Goal: Information Seeking & Learning: Learn about a topic

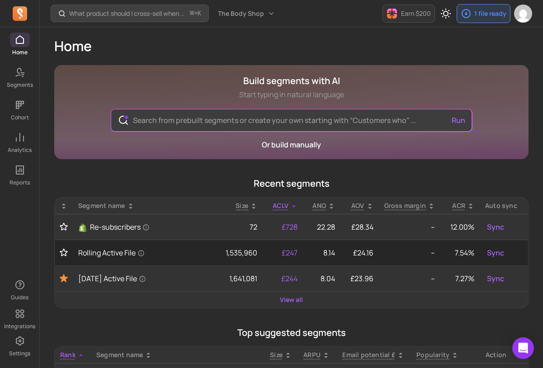
click at [386, 45] on h1 "Home" at bounding box center [291, 46] width 474 height 16
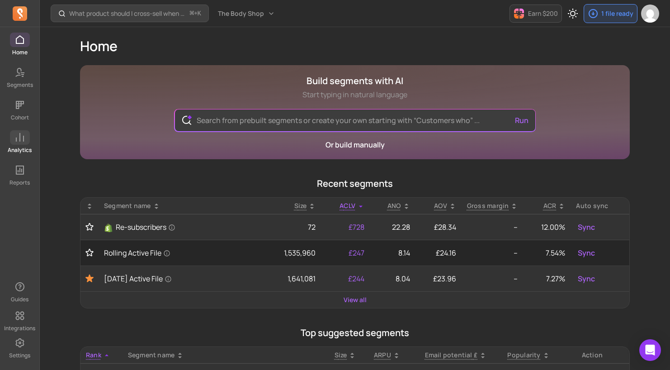
click at [18, 143] on span at bounding box center [20, 137] width 20 height 14
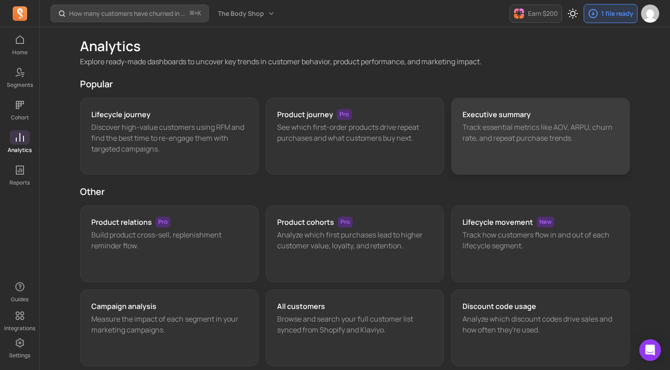
click at [489, 133] on p "Track essential metrics like AOV, ARPU, churn rate, and repeat purchase trends." at bounding box center [540, 133] width 156 height 22
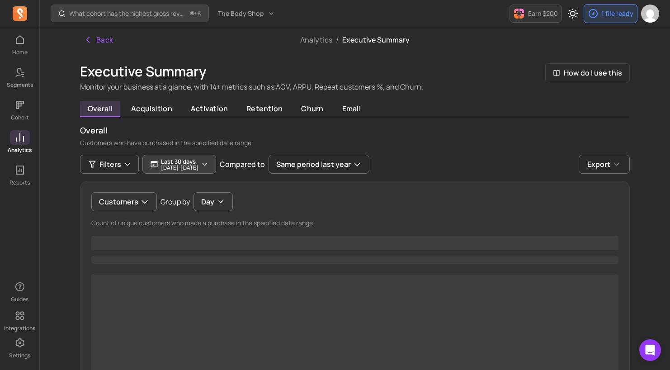
click at [198, 161] on p "Last 30 days" at bounding box center [180, 161] width 38 height 7
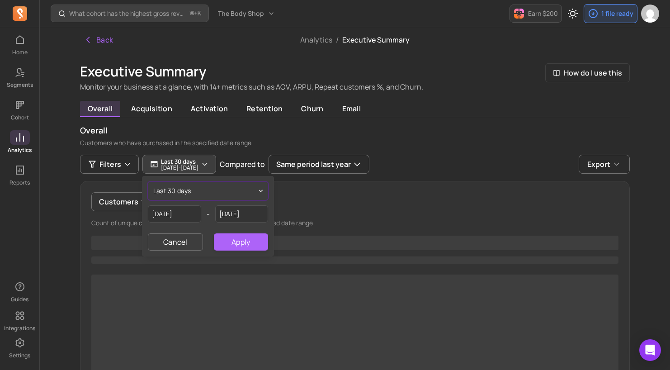
click at [215, 193] on button "last 30 days" at bounding box center [208, 191] width 120 height 18
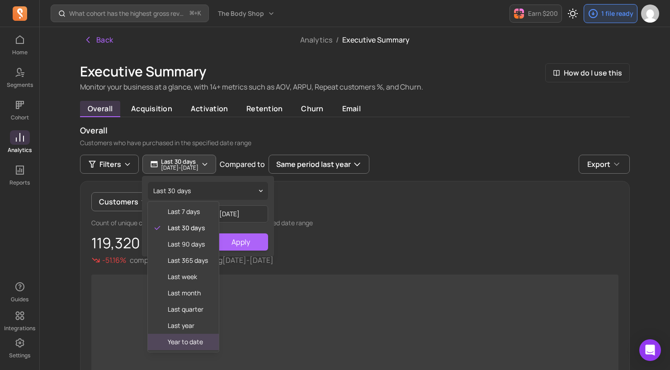
click at [182, 343] on span "year to date" at bounding box center [188, 341] width 40 height 9
type input "2025-01-01"
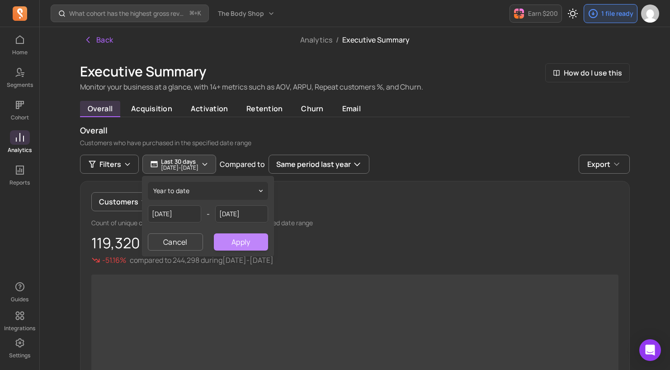
click at [236, 244] on button "Apply" at bounding box center [241, 241] width 54 height 17
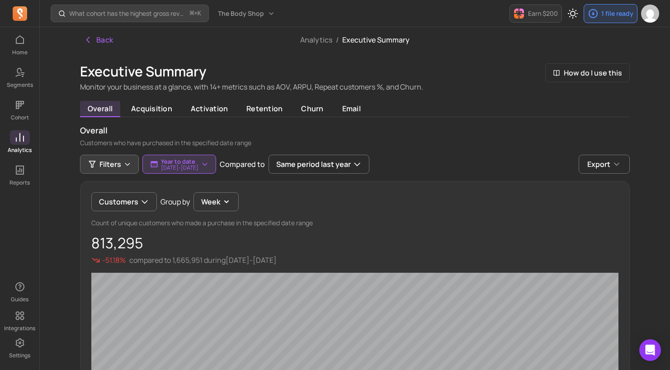
click at [109, 164] on span "Filters" at bounding box center [110, 164] width 22 height 11
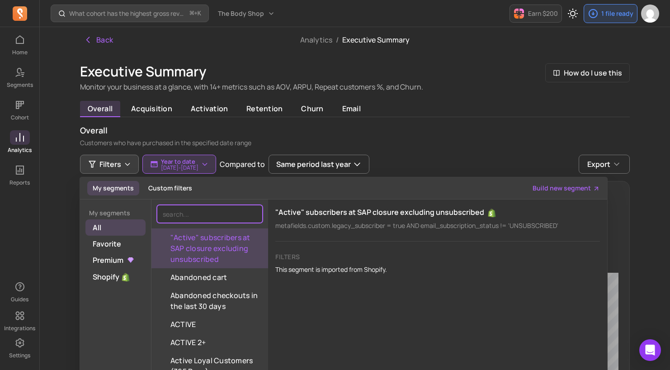
click at [188, 214] on input "search" at bounding box center [210, 214] width 106 height 18
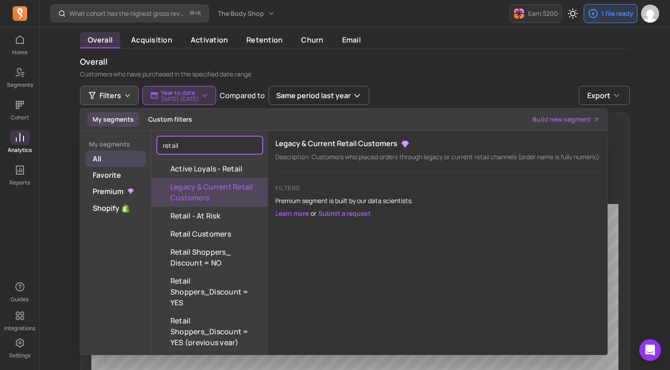
type input "retail"
click at [208, 193] on button "Legacy & Current Retail Customers" at bounding box center [209, 192] width 117 height 29
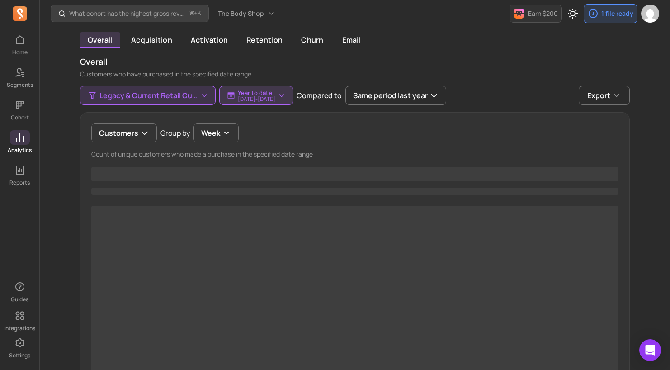
click at [220, 142] on div "Customers Group by Week Count of unique customers who made a purchase in the sp…" at bounding box center [355, 261] width 550 height 299
click at [220, 137] on button "Week" at bounding box center [215, 132] width 45 height 19
click at [264, 132] on div "Customers Group by Week Week Day" at bounding box center [354, 132] width 527 height 19
click at [269, 99] on p "2025-01-01 - 2025-09-24" at bounding box center [257, 98] width 38 height 5
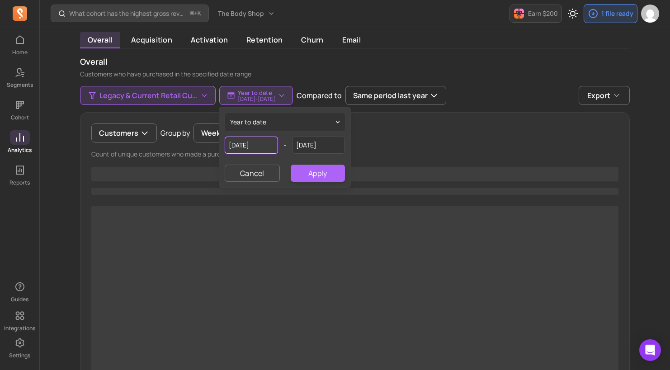
click at [253, 142] on input "2025-01-01" at bounding box center [251, 145] width 53 height 17
select select "2025"
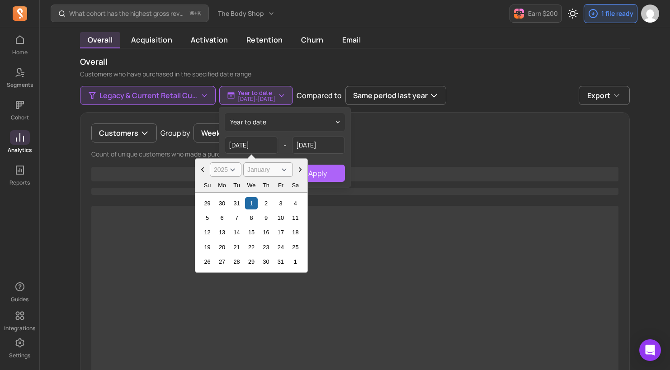
click at [287, 170] on select "January February March April May June July August September October November De…" at bounding box center [268, 169] width 50 height 14
select select "July"
click at [243, 162] on select "January February March April May June July August September October November De…" at bounding box center [268, 169] width 50 height 14
click at [237, 203] on div "1" at bounding box center [237, 203] width 12 height 12
type input "2025-07-01"
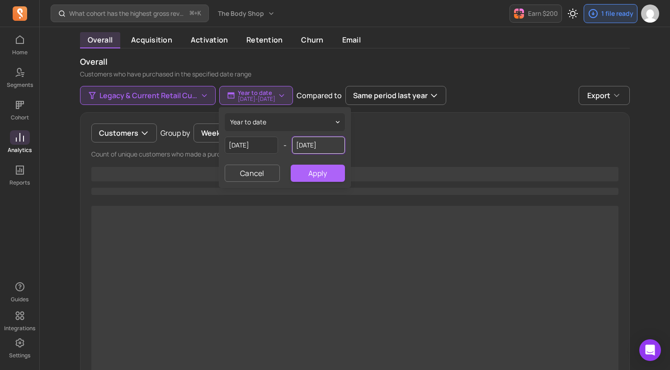
click at [298, 141] on input "[DATE]" at bounding box center [318, 145] width 53 height 17
select select "2025"
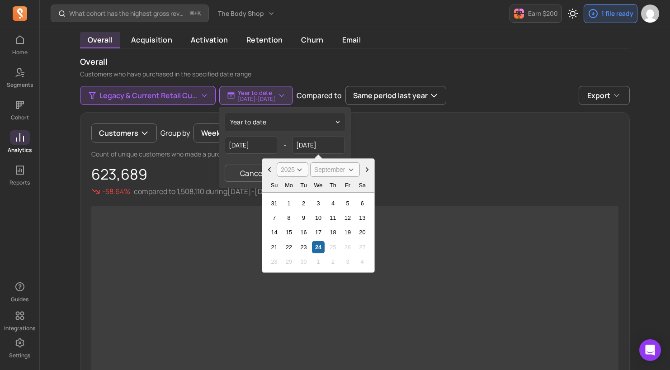
click at [351, 169] on select "January February March April May June July August September October November De…" at bounding box center [335, 169] width 50 height 14
select select "August"
click at [310, 162] on select "January February March April May June July August September October November De…" at bounding box center [335, 169] width 50 height 14
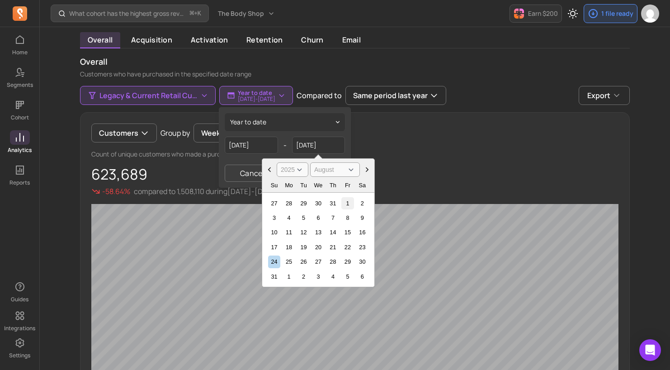
click at [350, 201] on div "1" at bounding box center [347, 203] width 12 height 12
type input "2025-08-01"
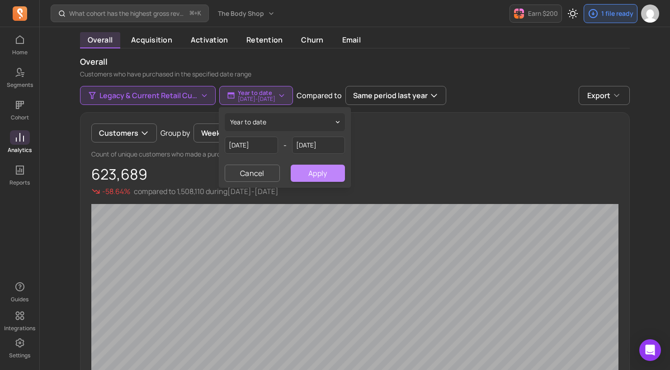
click at [321, 174] on button "Apply" at bounding box center [318, 173] width 54 height 17
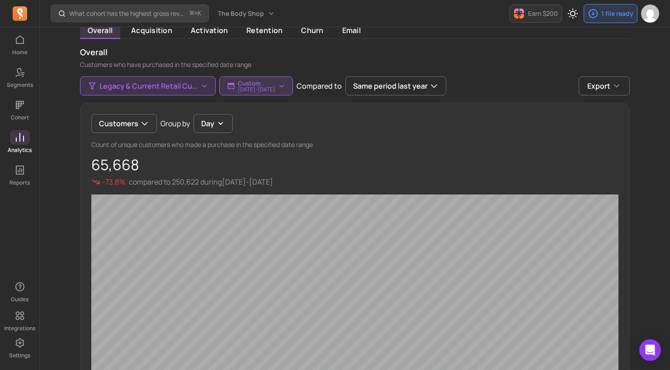
scroll to position [73, 0]
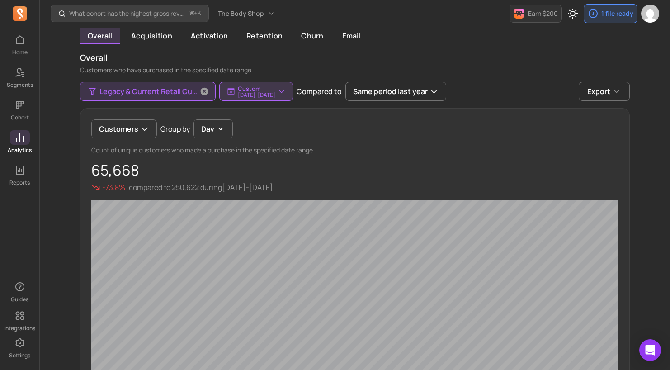
click at [155, 91] on span "Legacy & Current Retail Customers" at bounding box center [148, 91] width 99 height 11
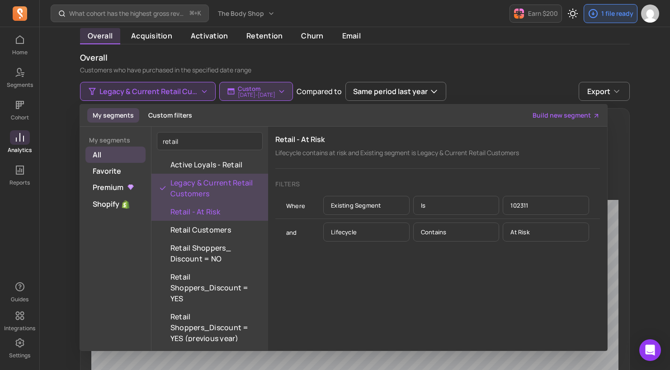
click at [442, 64] on div "overall Customers who have purchased in the specified date range" at bounding box center [355, 63] width 550 height 23
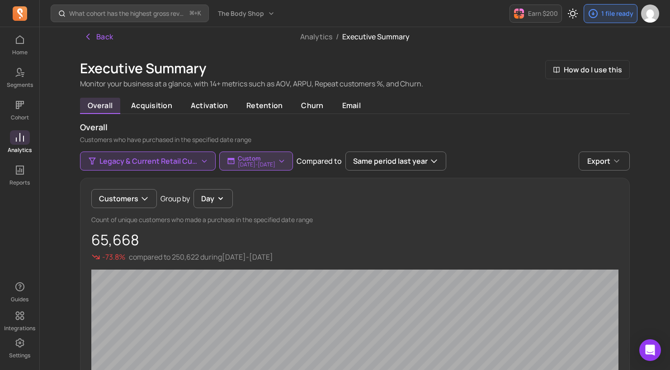
scroll to position [0, 0]
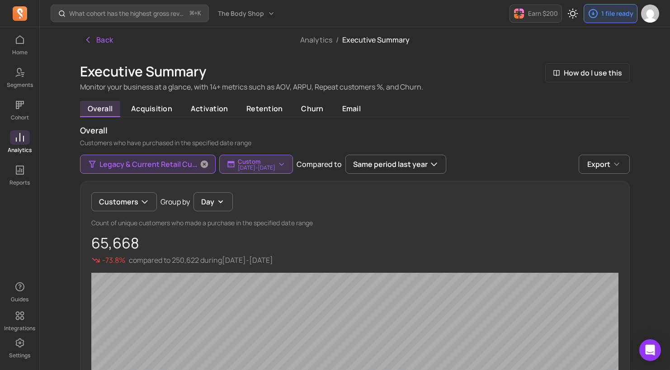
click at [175, 170] on button "Legacy & Current Retail Customers" at bounding box center [148, 164] width 136 height 19
click at [314, 110] on span "churn" at bounding box center [312, 109] width 37 height 16
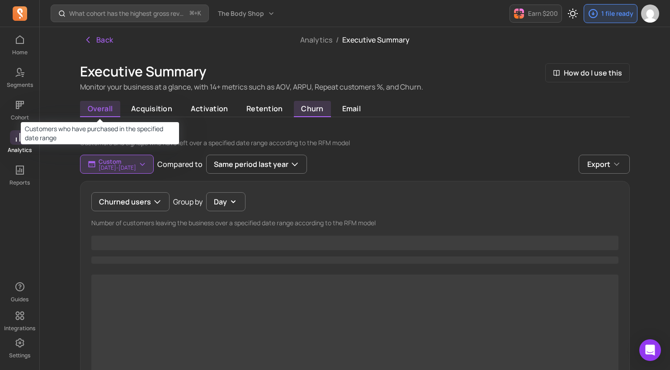
click at [109, 108] on span "overall" at bounding box center [100, 109] width 40 height 16
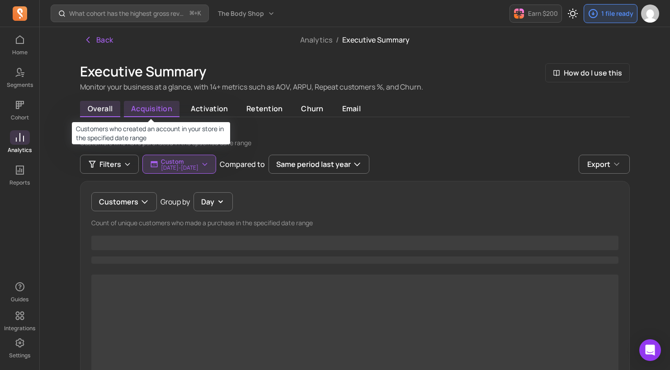
click at [137, 106] on span "acquisition" at bounding box center [152, 109] width 56 height 16
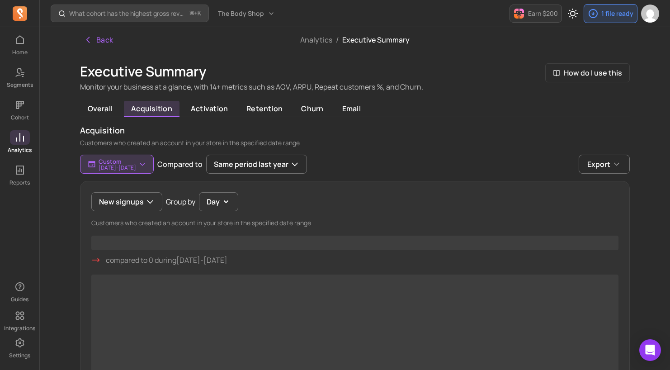
click at [137, 215] on div "New signups Group by Day Customers who created an account in your store in the …" at bounding box center [355, 330] width 550 height 299
click at [141, 207] on button "New signups" at bounding box center [126, 201] width 71 height 19
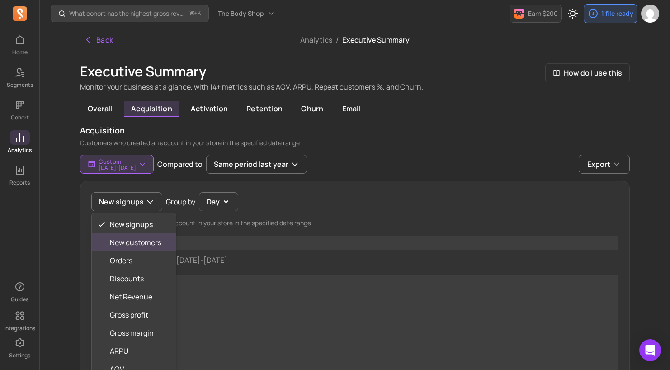
click at [147, 245] on span "New customers" at bounding box center [136, 242] width 52 height 11
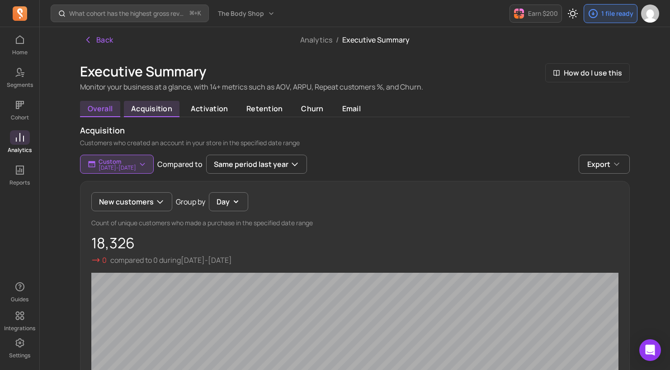
click at [104, 110] on span "overall" at bounding box center [100, 109] width 40 height 16
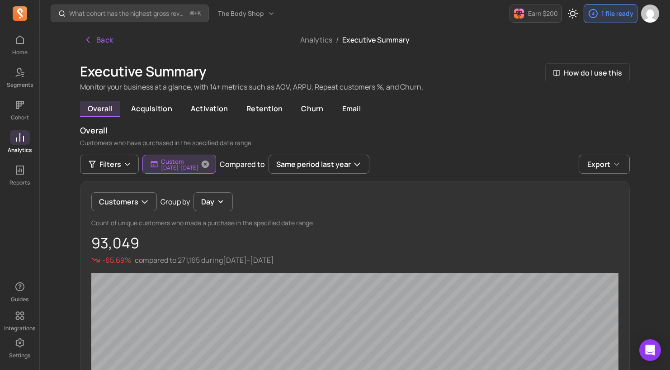
click at [198, 161] on p "Custom" at bounding box center [180, 161] width 38 height 7
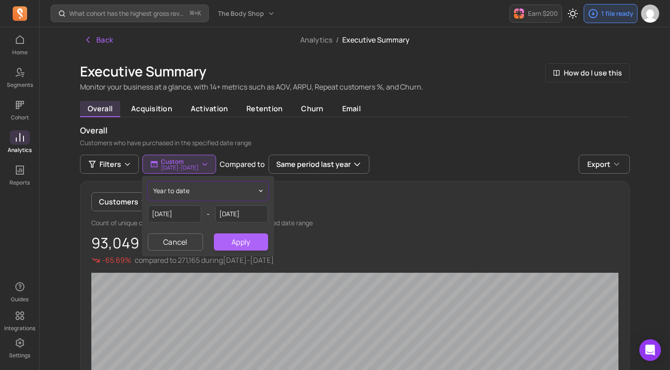
click at [195, 193] on button "year to date" at bounding box center [208, 191] width 120 height 18
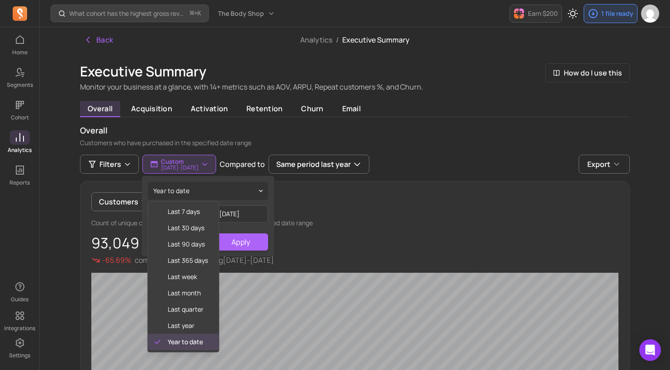
click at [192, 341] on span "year to date" at bounding box center [188, 341] width 40 height 9
type input "2025-01-01"
type input "[DATE]"
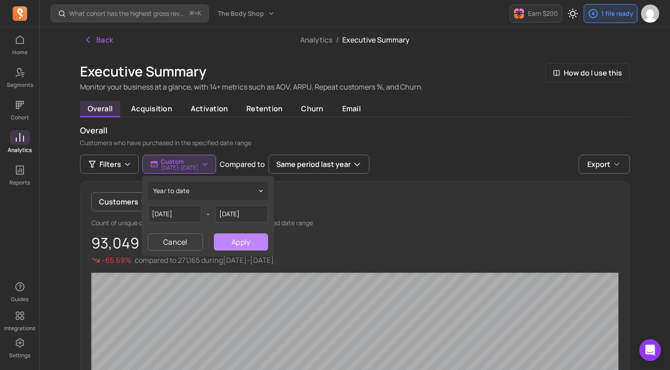
click at [246, 236] on button "Apply" at bounding box center [241, 241] width 54 height 17
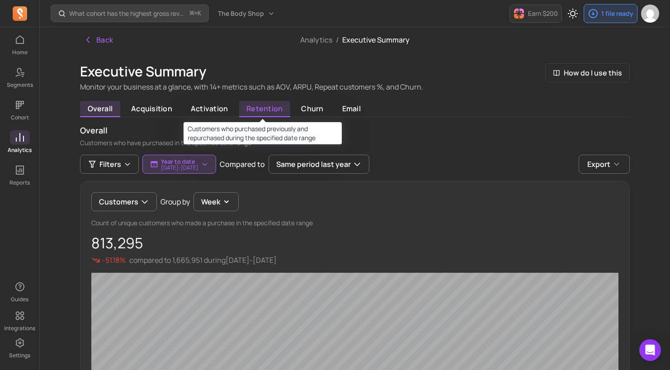
click at [250, 110] on span "retention" at bounding box center [264, 109] width 51 height 16
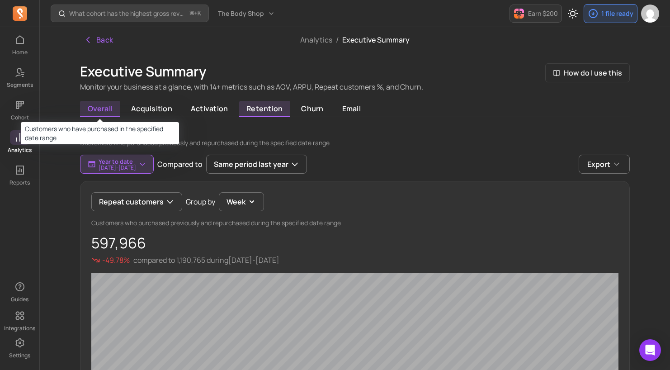
click at [90, 102] on span "overall" at bounding box center [100, 109] width 40 height 16
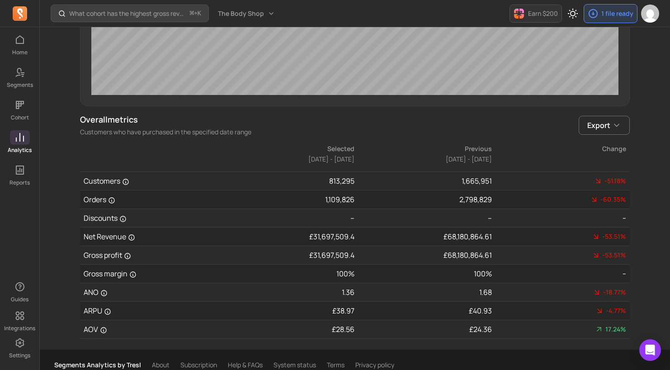
scroll to position [443, 0]
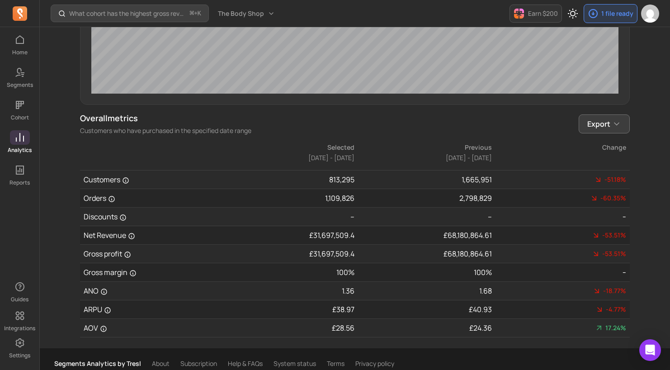
click at [542, 131] on button "Export" at bounding box center [604, 123] width 51 height 19
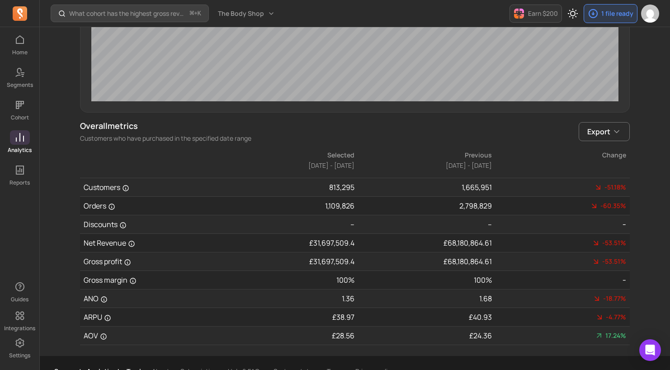
scroll to position [452, 0]
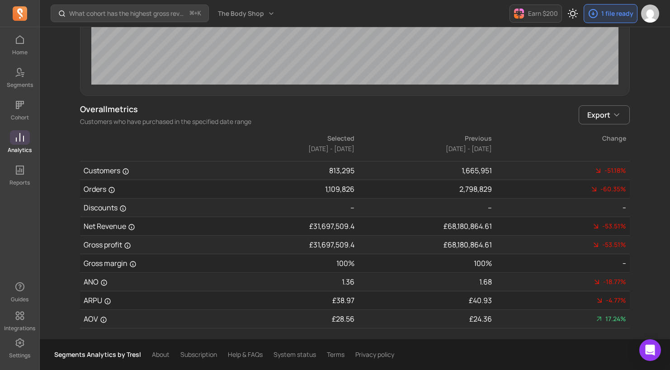
click at [21, 144] on span at bounding box center [20, 137] width 20 height 14
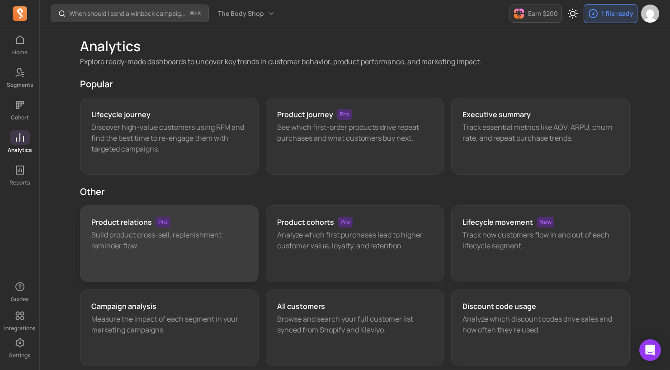
scroll to position [129, 0]
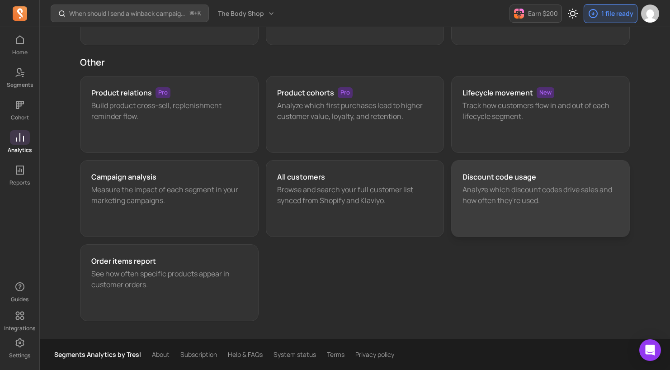
click at [493, 193] on p "Analyze which discount codes drive sales and how often they're used." at bounding box center [540, 195] width 156 height 22
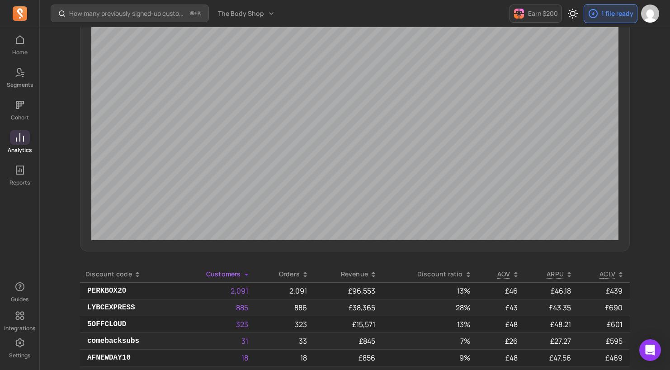
scroll to position [578, 0]
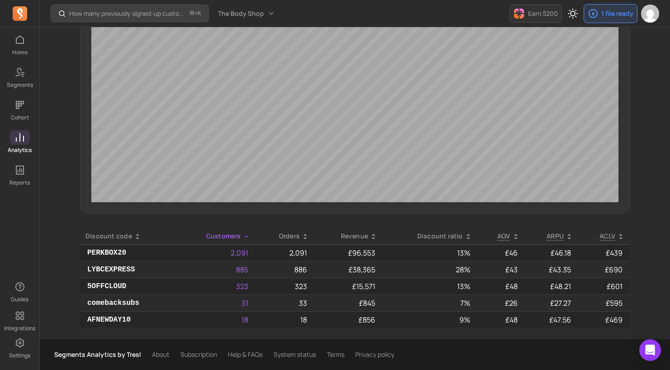
click at [459, 254] on p "13%" at bounding box center [430, 252] width 80 height 11
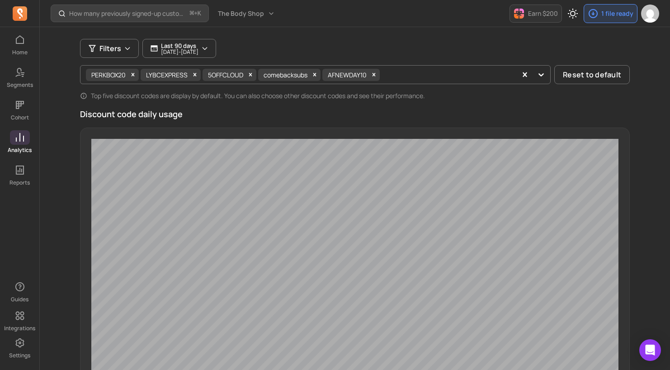
scroll to position [0, 0]
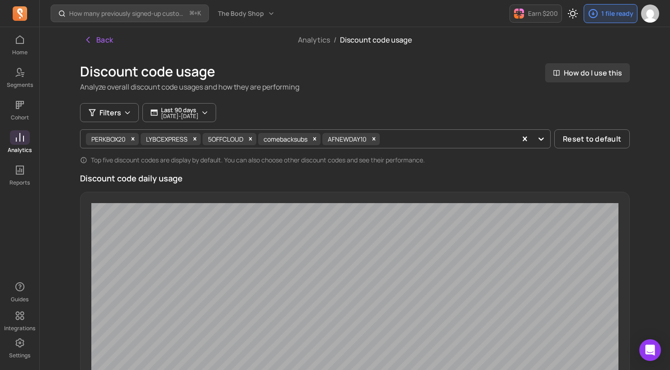
click at [542, 80] on span "How do I use this" at bounding box center [587, 72] width 85 height 19
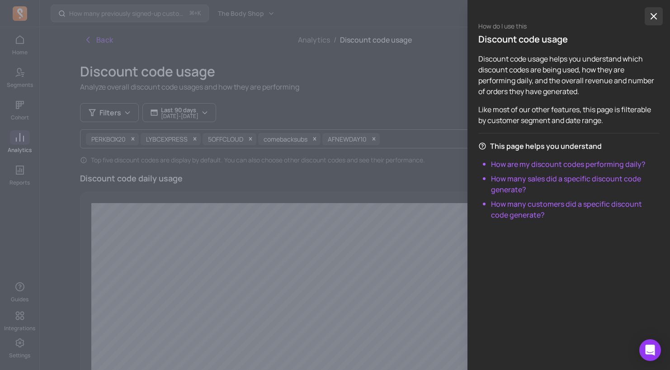
click at [542, 18] on icon "button" at bounding box center [653, 16] width 11 height 11
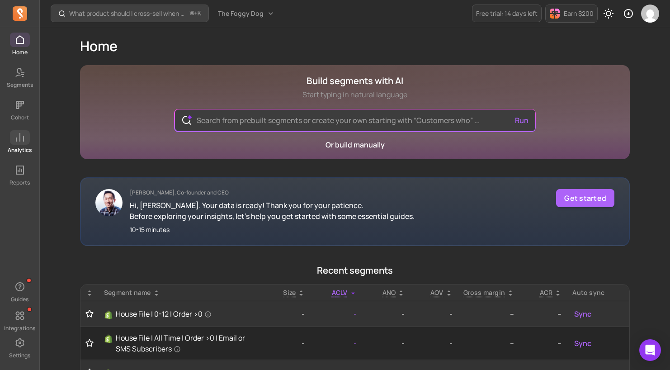
click at [24, 141] on icon at bounding box center [19, 137] width 11 height 11
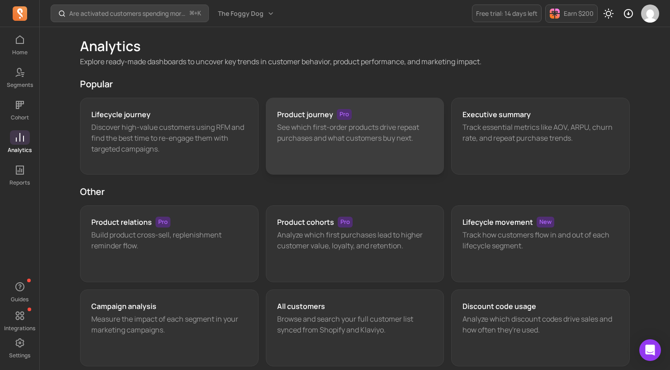
click at [354, 138] on p "See which first-order products drive repeat purchases and what customers buy ne…" at bounding box center [355, 133] width 156 height 22
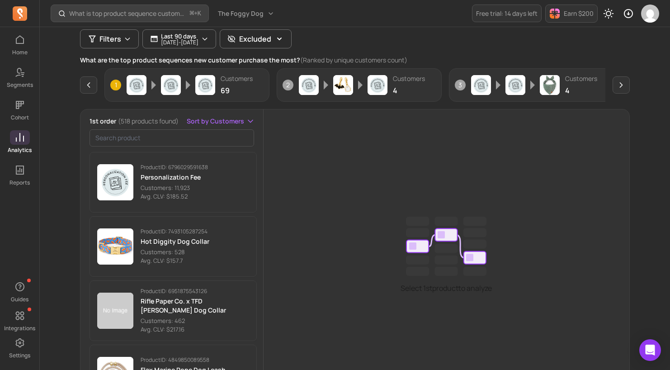
scroll to position [108, 0]
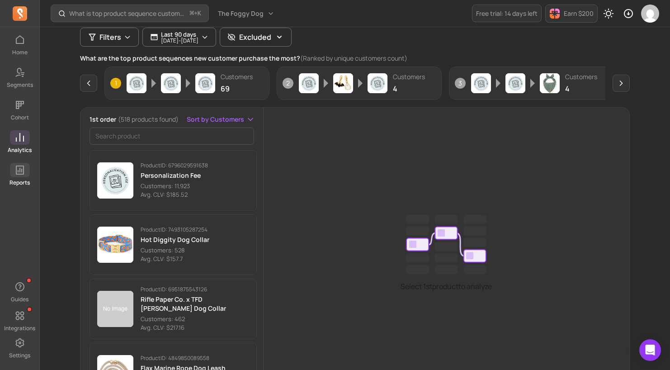
click at [20, 178] on link "Reports" at bounding box center [19, 175] width 39 height 24
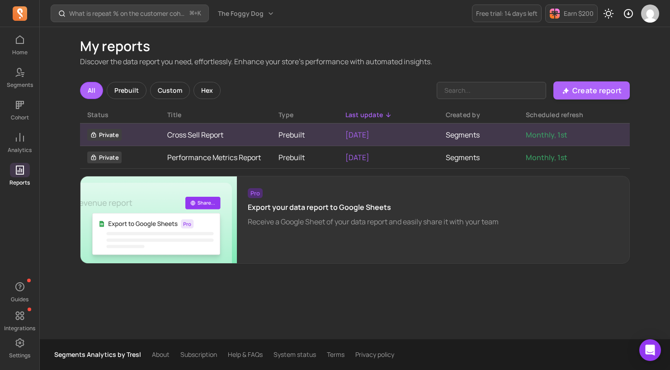
click at [198, 135] on link "Cross Sell Report" at bounding box center [215, 134] width 97 height 11
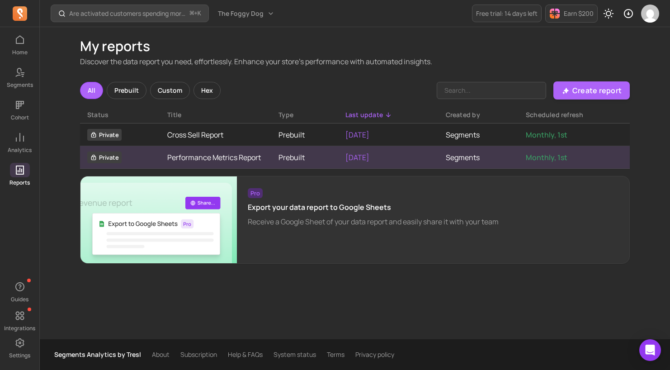
click at [228, 161] on link "Performance Metrics Report" at bounding box center [215, 157] width 97 height 11
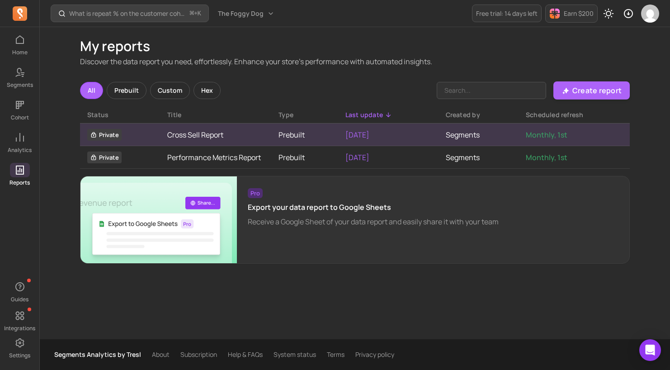
click at [204, 139] on link "Cross Sell Report" at bounding box center [215, 134] width 97 height 11
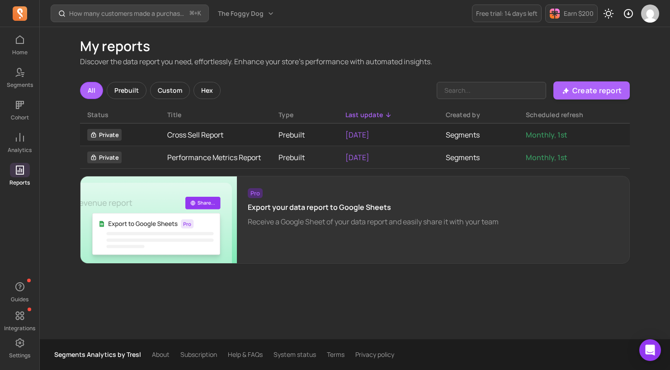
click at [123, 90] on div "Prebuilt" at bounding box center [127, 90] width 40 height 17
click at [102, 92] on div "All" at bounding box center [91, 90] width 23 height 17
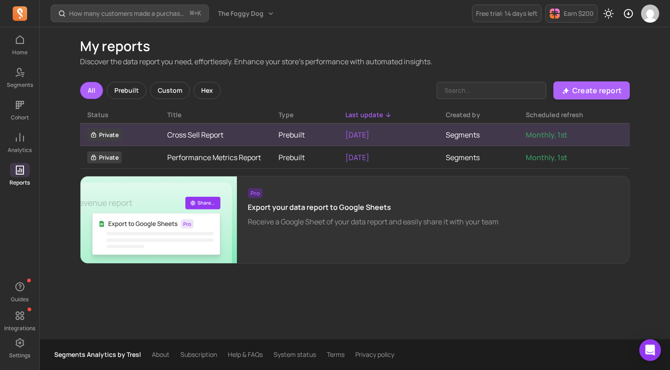
click at [196, 131] on link "Cross Sell Report" at bounding box center [215, 134] width 97 height 11
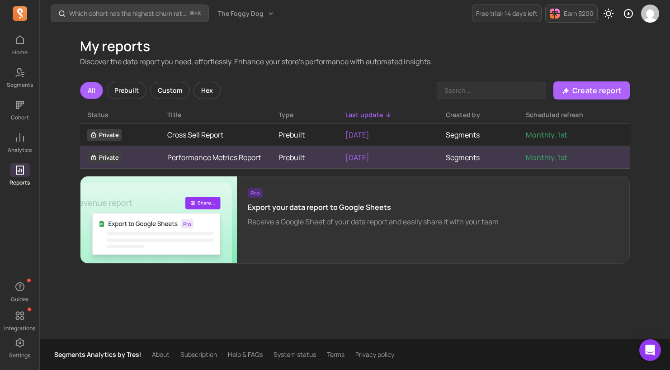
click at [253, 162] on link "Performance Metrics Report" at bounding box center [215, 157] width 97 height 11
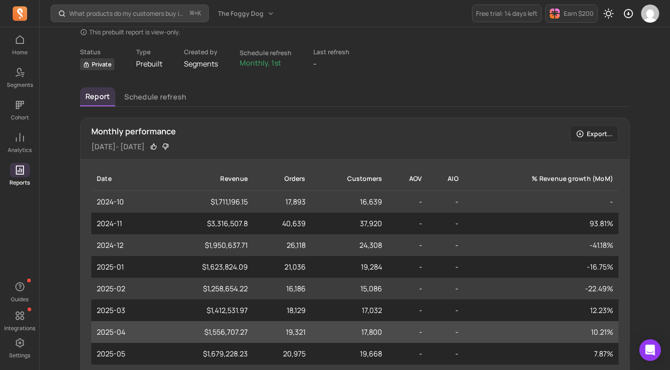
scroll to position [84, 0]
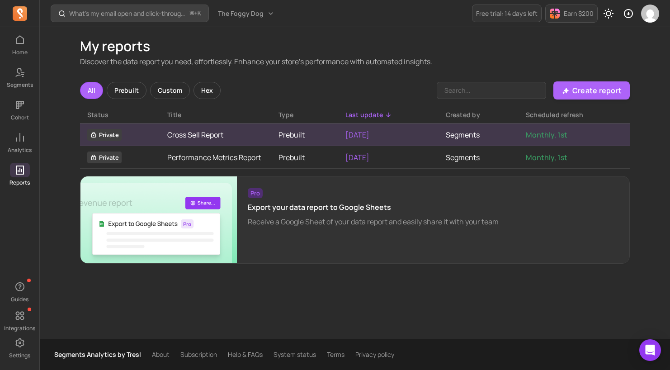
click at [225, 137] on link "Cross Sell Report" at bounding box center [215, 134] width 97 height 11
